Goal: Task Accomplishment & Management: Manage account settings

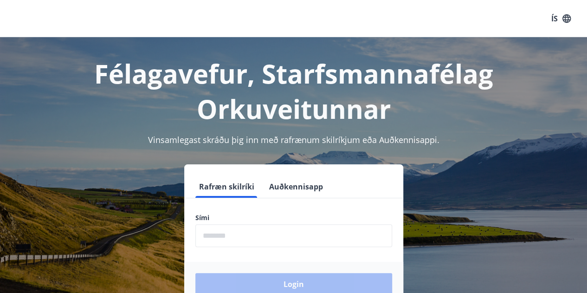
click at [242, 238] on input "phone" at bounding box center [293, 235] width 197 height 23
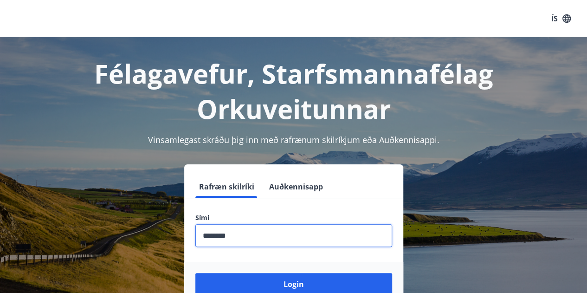
click at [195, 273] on button "Login" at bounding box center [293, 284] width 197 height 22
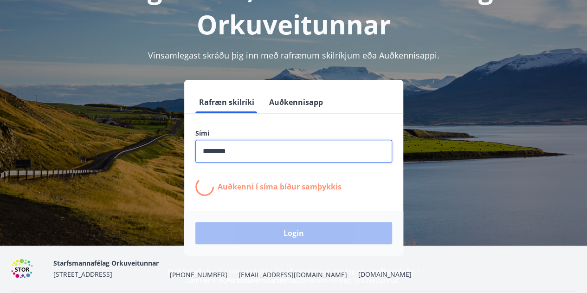
scroll to position [114, 0]
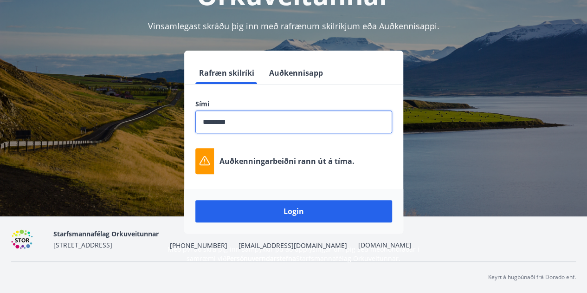
click at [245, 122] on input "phone" at bounding box center [293, 121] width 197 height 23
click at [195, 200] on button "Login" at bounding box center [293, 211] width 197 height 22
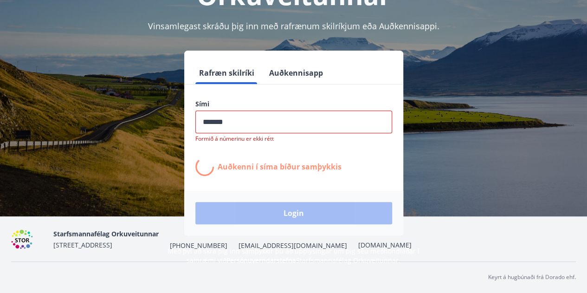
type input "********"
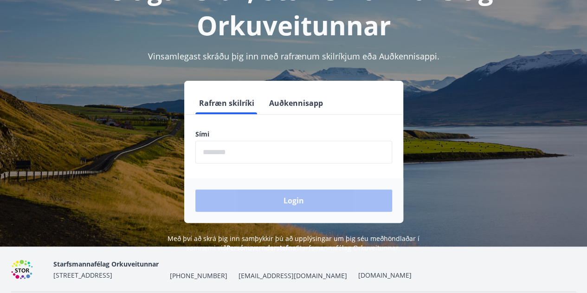
scroll to position [114, 0]
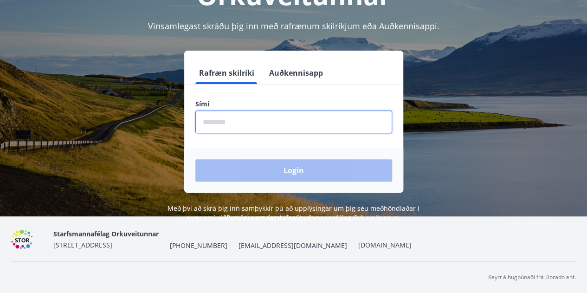
click at [246, 122] on input "phone" at bounding box center [293, 121] width 197 height 23
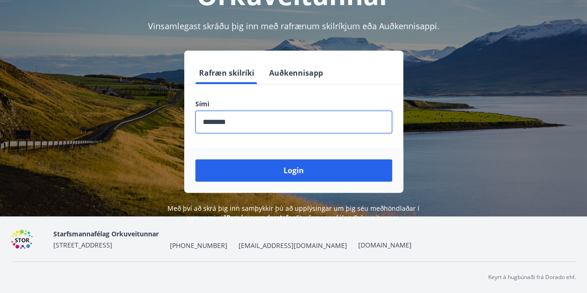
type input "********"
click at [195, 159] on button "Login" at bounding box center [293, 170] width 197 height 22
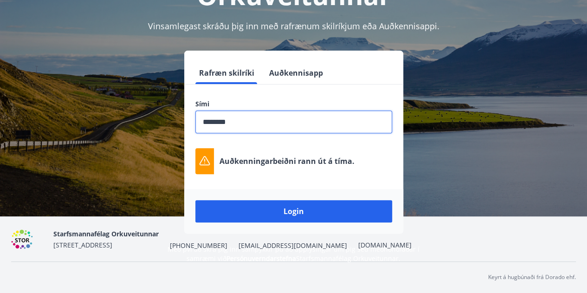
click at [253, 123] on input "phone" at bounding box center [293, 121] width 197 height 23
click at [195, 200] on button "Login" at bounding box center [293, 211] width 197 height 22
